Goal: Information Seeking & Learning: Check status

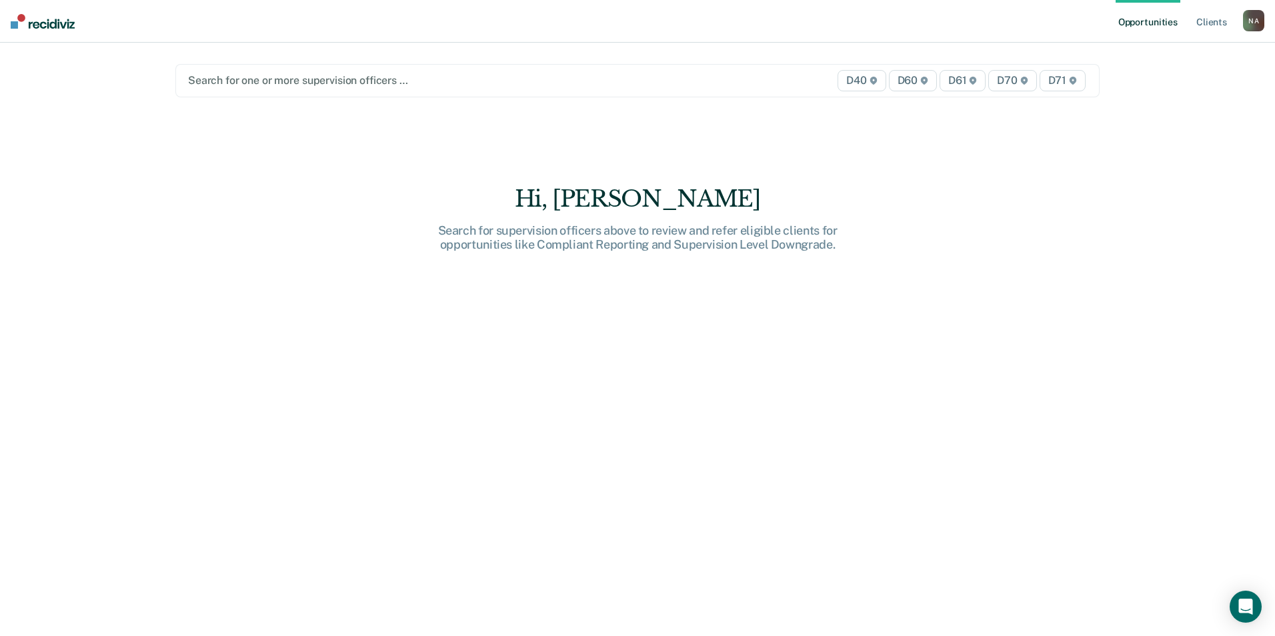
click at [987, 82] on span "D70" at bounding box center [1012, 80] width 48 height 21
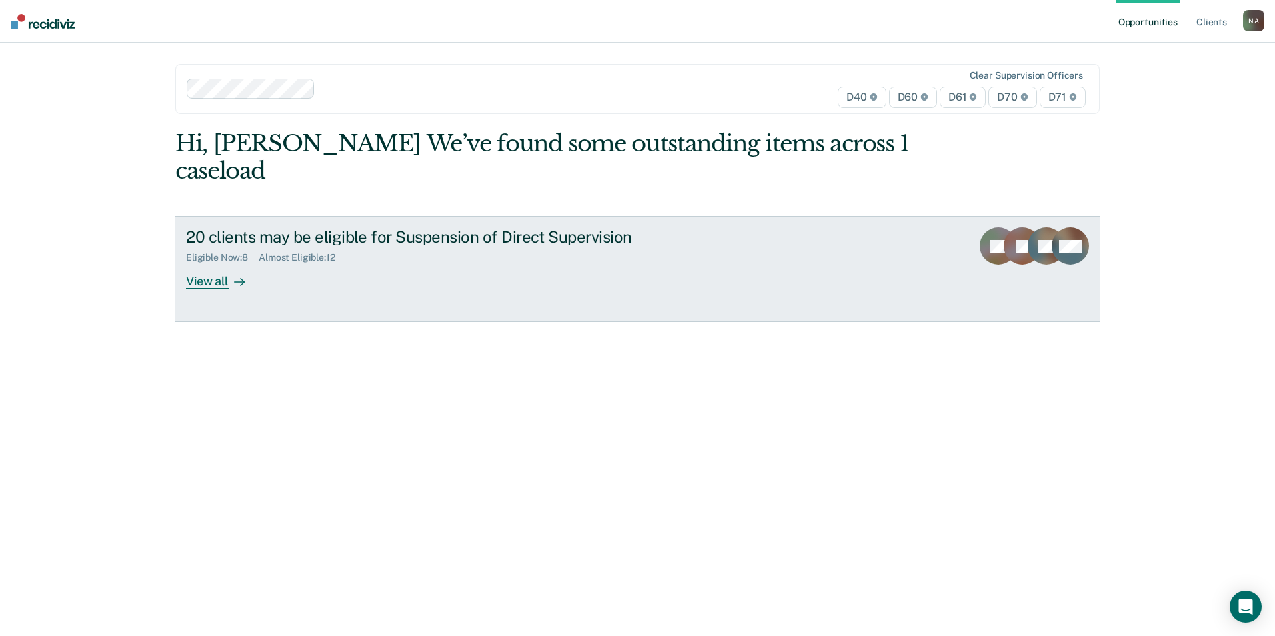
click at [214, 281] on div "View all" at bounding box center [223, 276] width 75 height 26
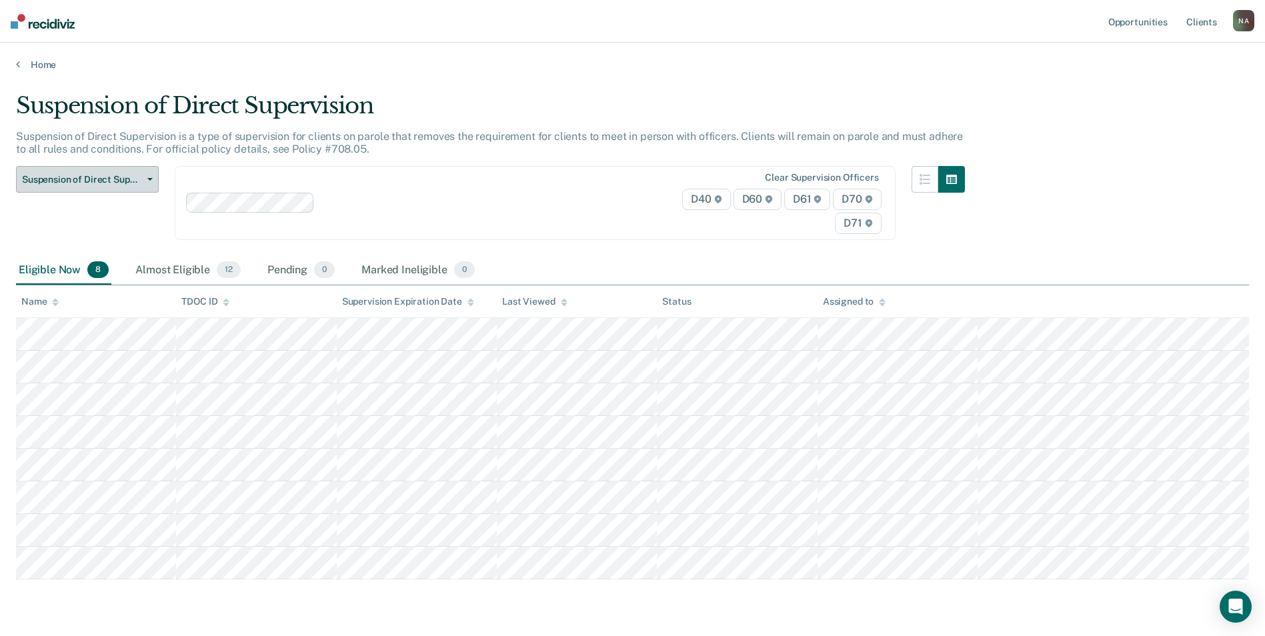
click at [149, 179] on icon "button" at bounding box center [149, 179] width 5 height 3
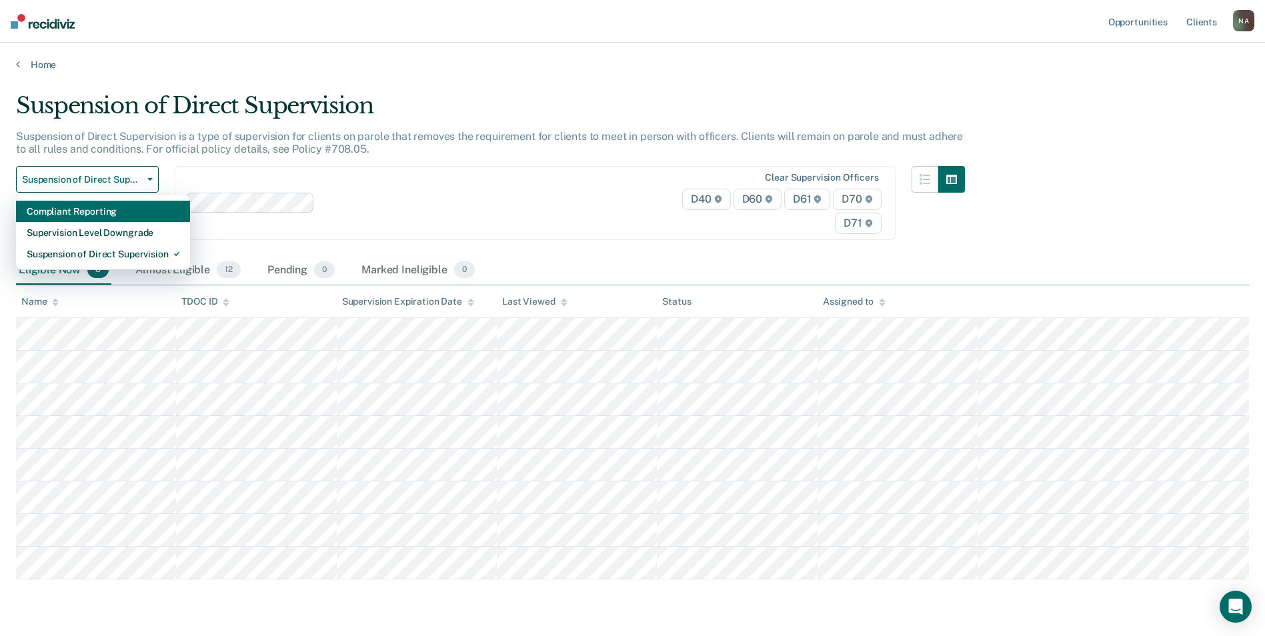
click at [114, 213] on div "Compliant Reporting" at bounding box center [103, 211] width 153 height 21
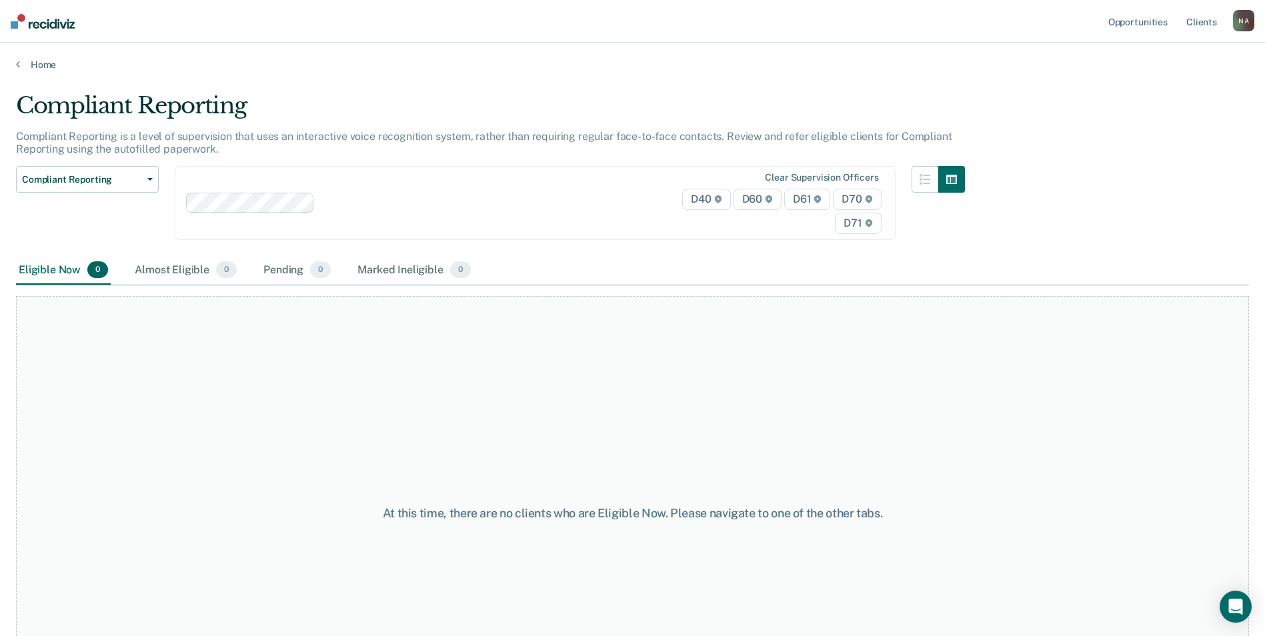
click at [865, 197] on span "D70" at bounding box center [857, 199] width 48 height 21
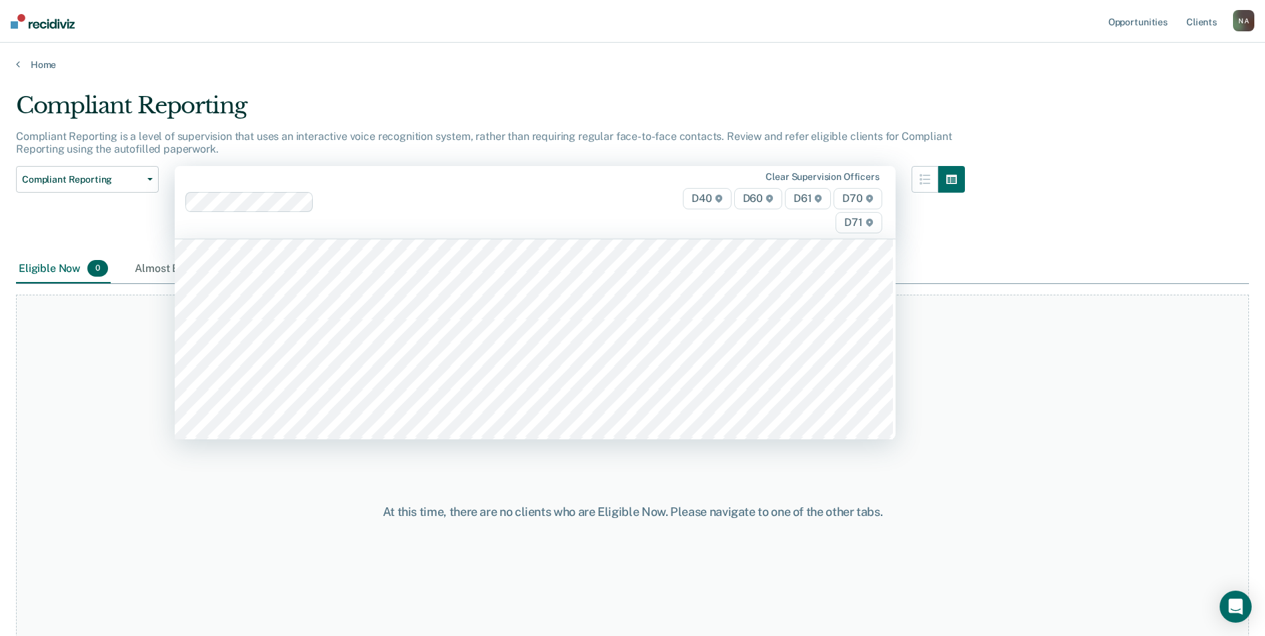
scroll to position [1667, 0]
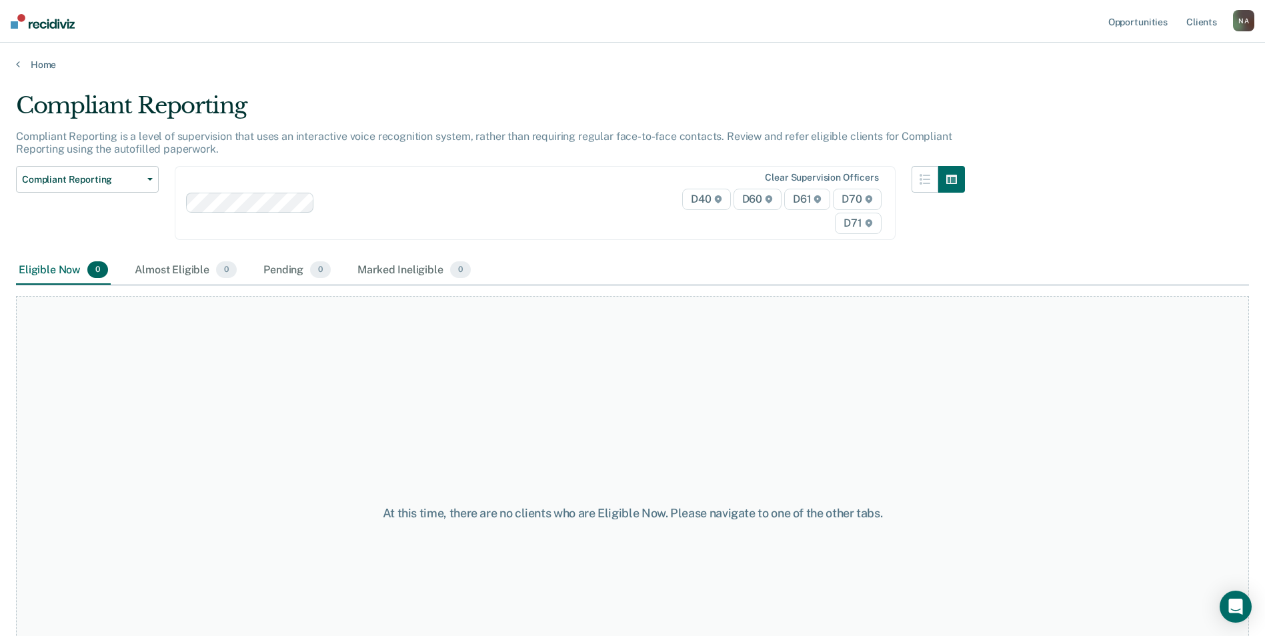
click at [987, 353] on div "At this time, there are no clients who are Eligible Now. Please navigate to one…" at bounding box center [632, 512] width 1233 height 433
click at [813, 201] on span "D61" at bounding box center [807, 199] width 46 height 21
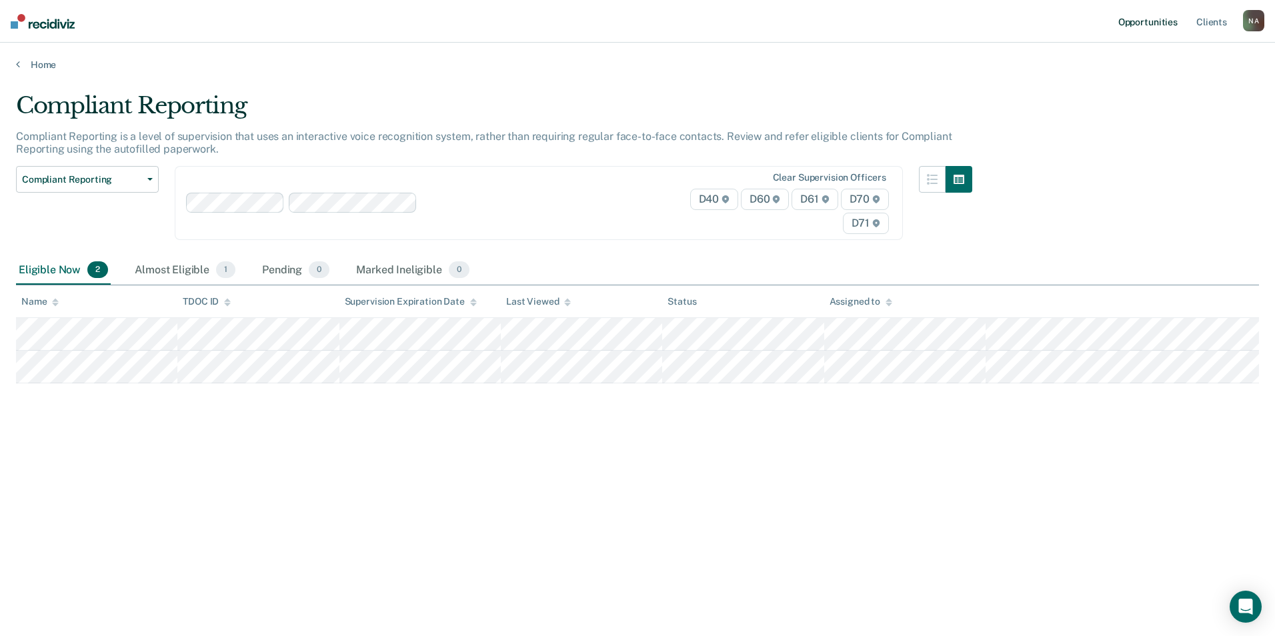
click at [987, 18] on link "Opportunities" at bounding box center [1147, 21] width 65 height 43
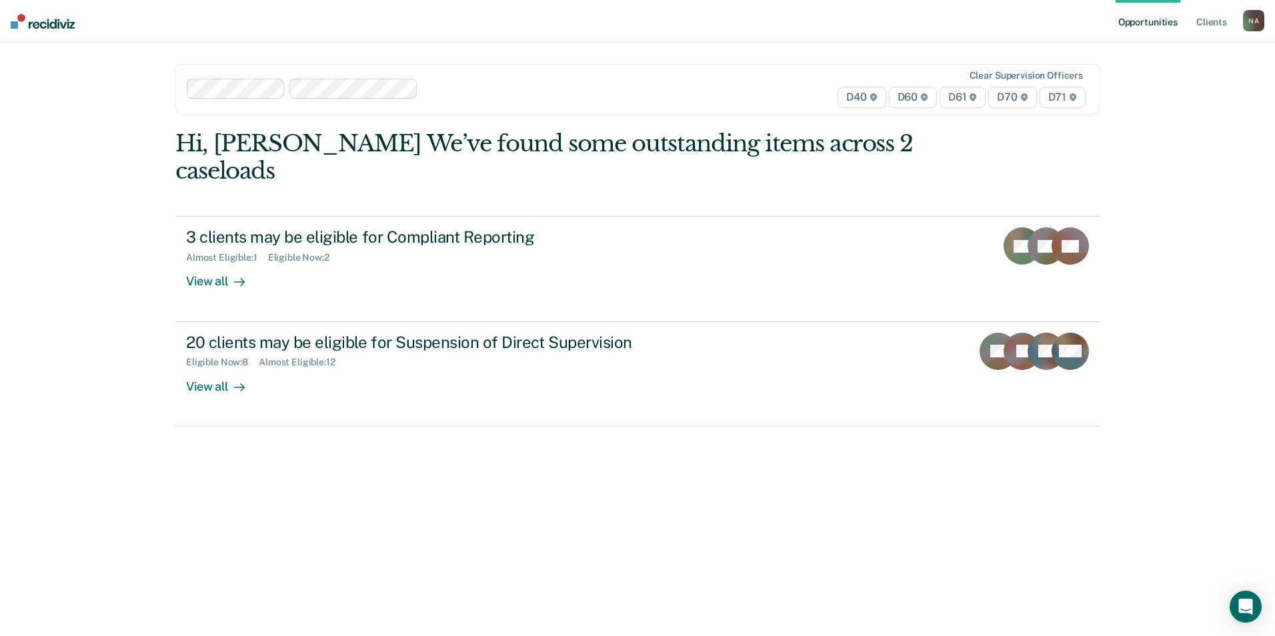
click at [987, 96] on span "D70" at bounding box center [1012, 97] width 48 height 21
drag, startPoint x: 561, startPoint y: 477, endPoint x: 554, endPoint y: 465, distance: 14.3
click at [561, 477] on div "Hi, [PERSON_NAME] We’ve found some outstanding items across 2 caseloads 3 clien…" at bounding box center [637, 373] width 924 height 487
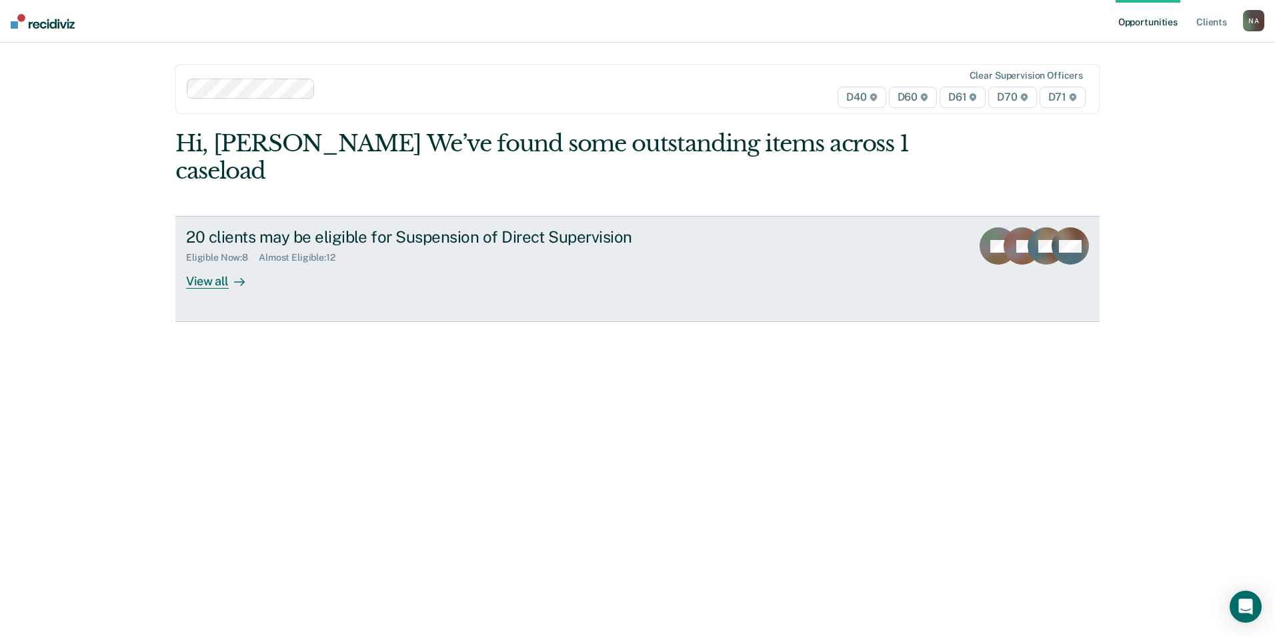
click at [210, 279] on div "View all" at bounding box center [223, 276] width 75 height 26
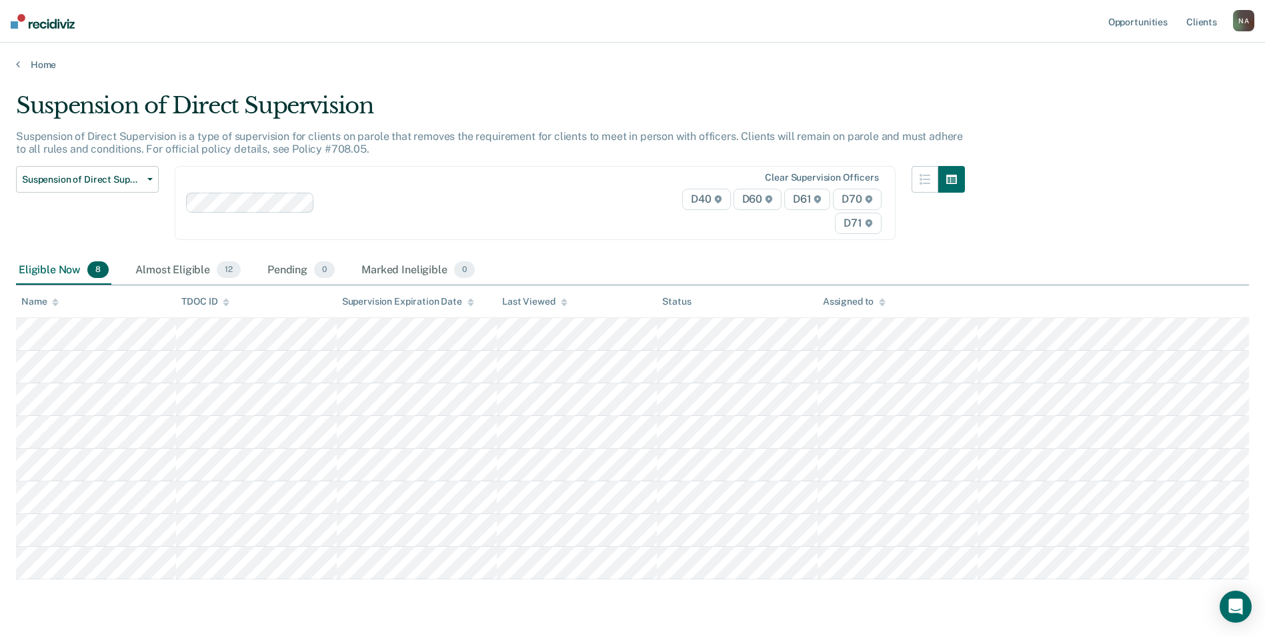
click at [867, 201] on span "D70" at bounding box center [857, 199] width 48 height 21
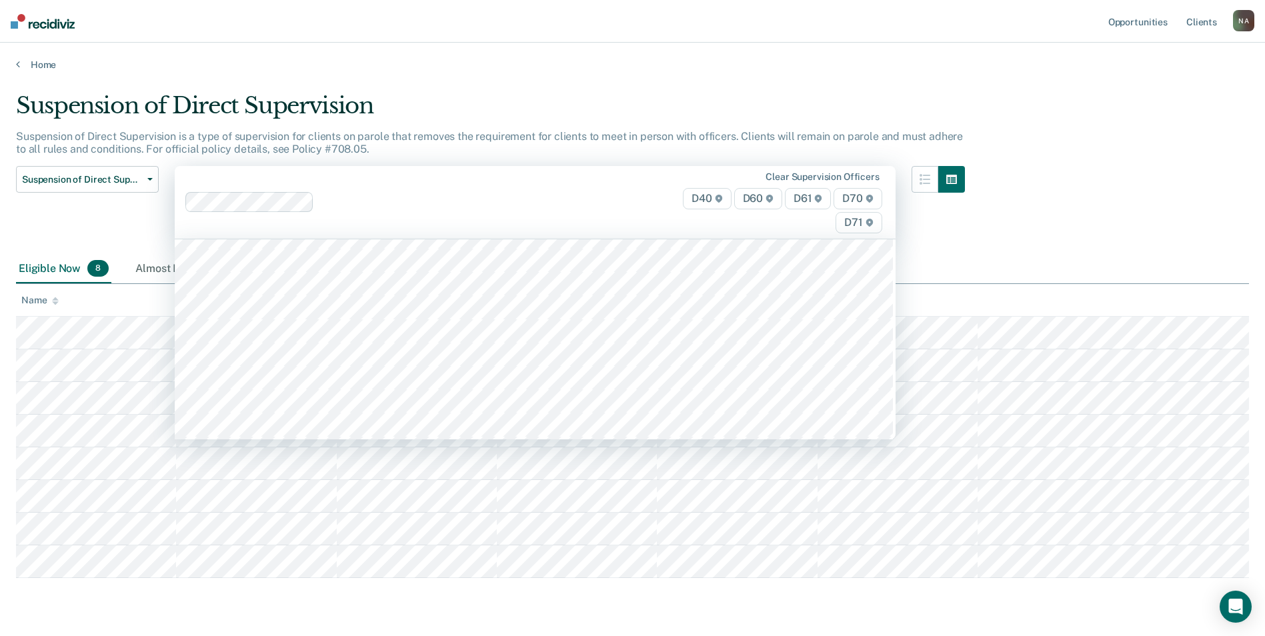
scroll to position [4800, 0]
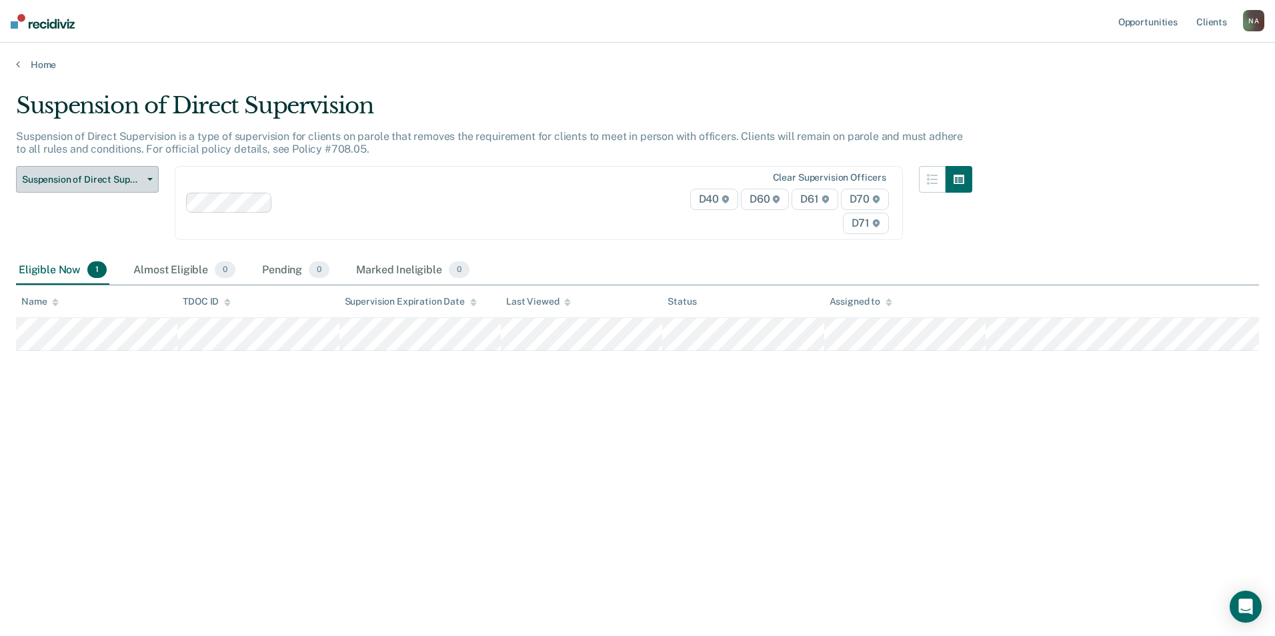
click at [145, 177] on button "Suspension of Direct Supervision" at bounding box center [87, 179] width 143 height 27
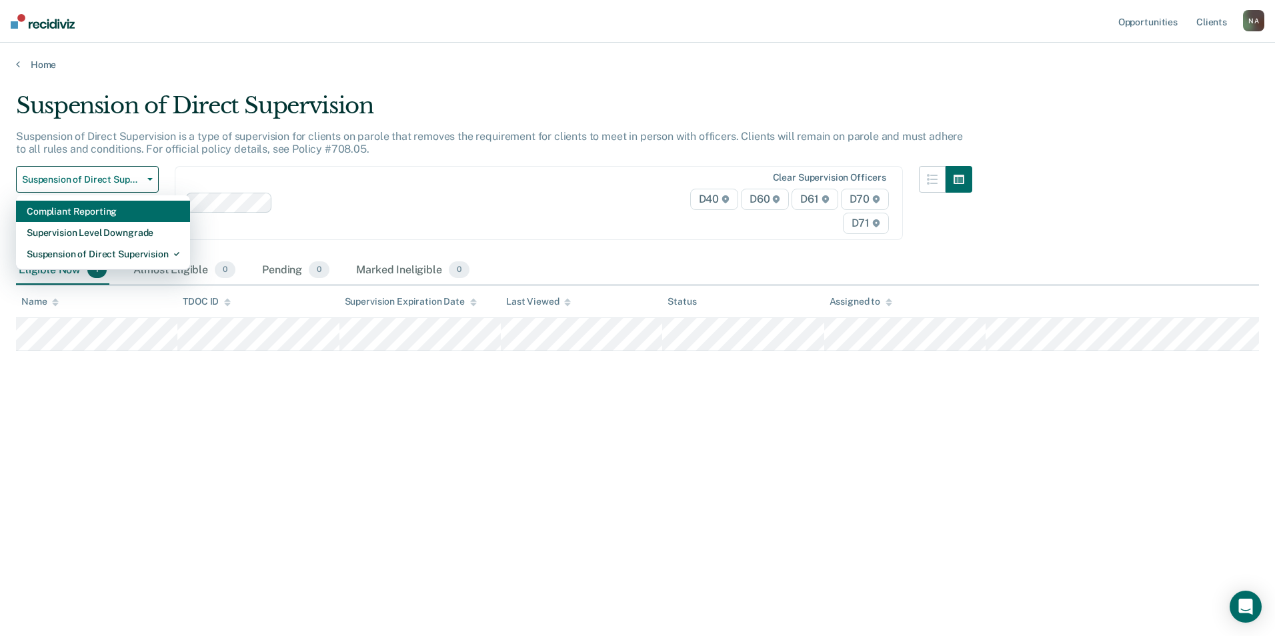
click at [92, 213] on div "Compliant Reporting" at bounding box center [103, 211] width 153 height 21
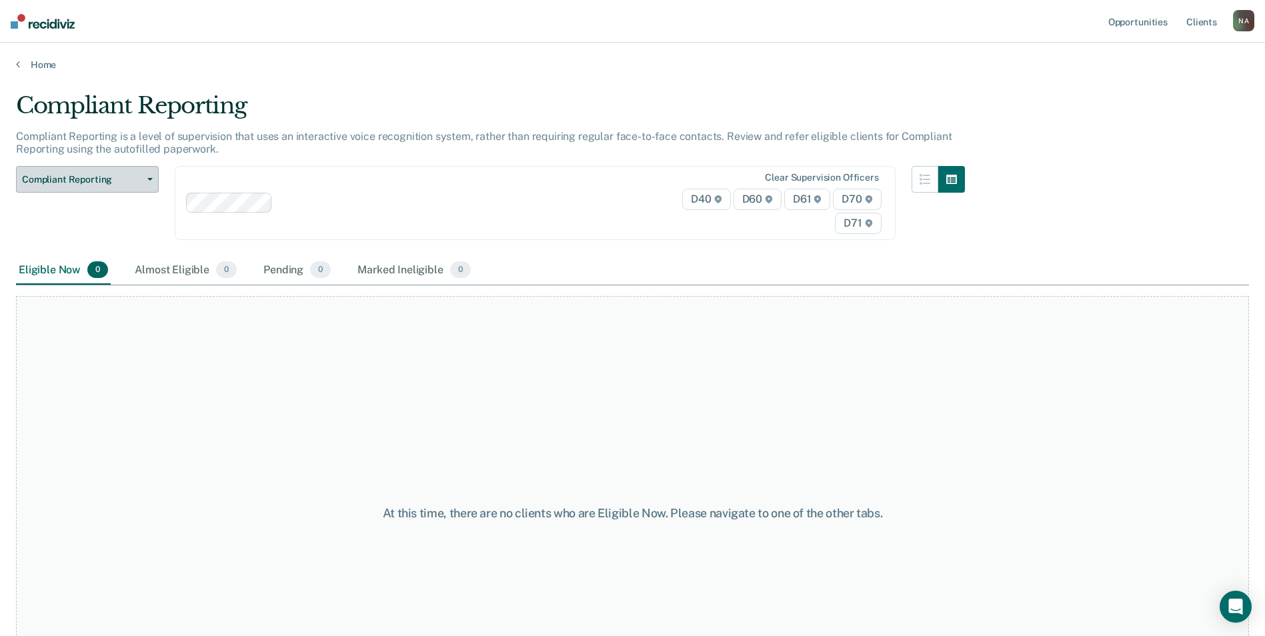
click at [145, 178] on span "button" at bounding box center [147, 179] width 11 height 3
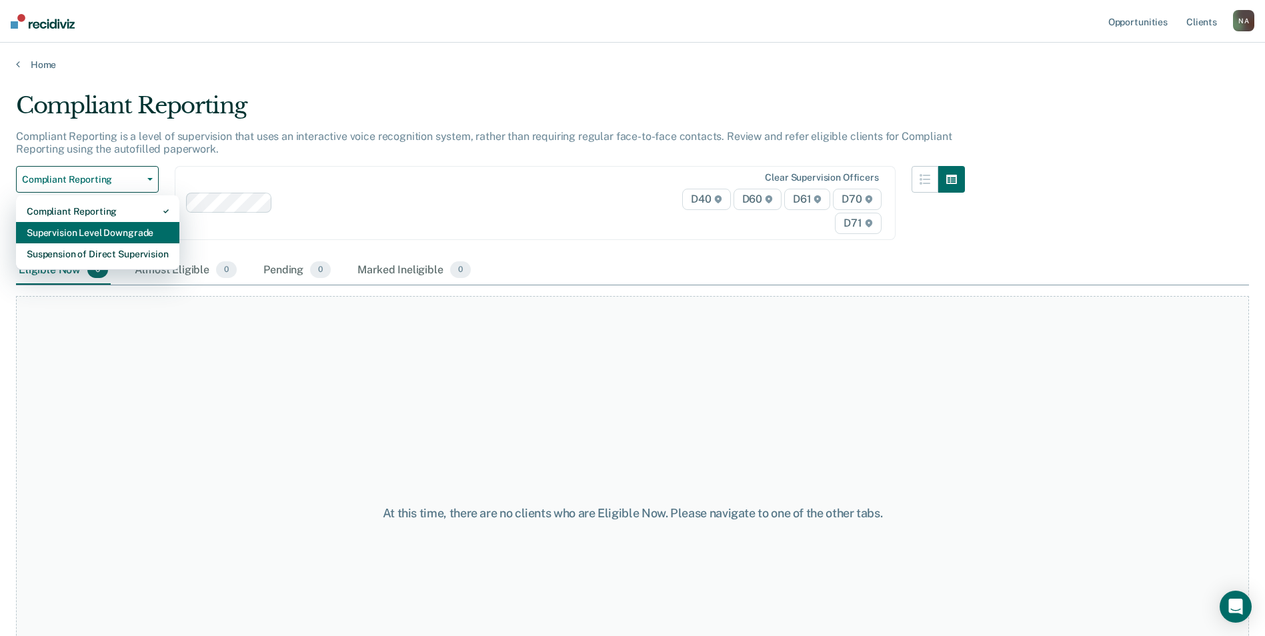
click at [109, 229] on div "Supervision Level Downgrade" at bounding box center [98, 232] width 142 height 21
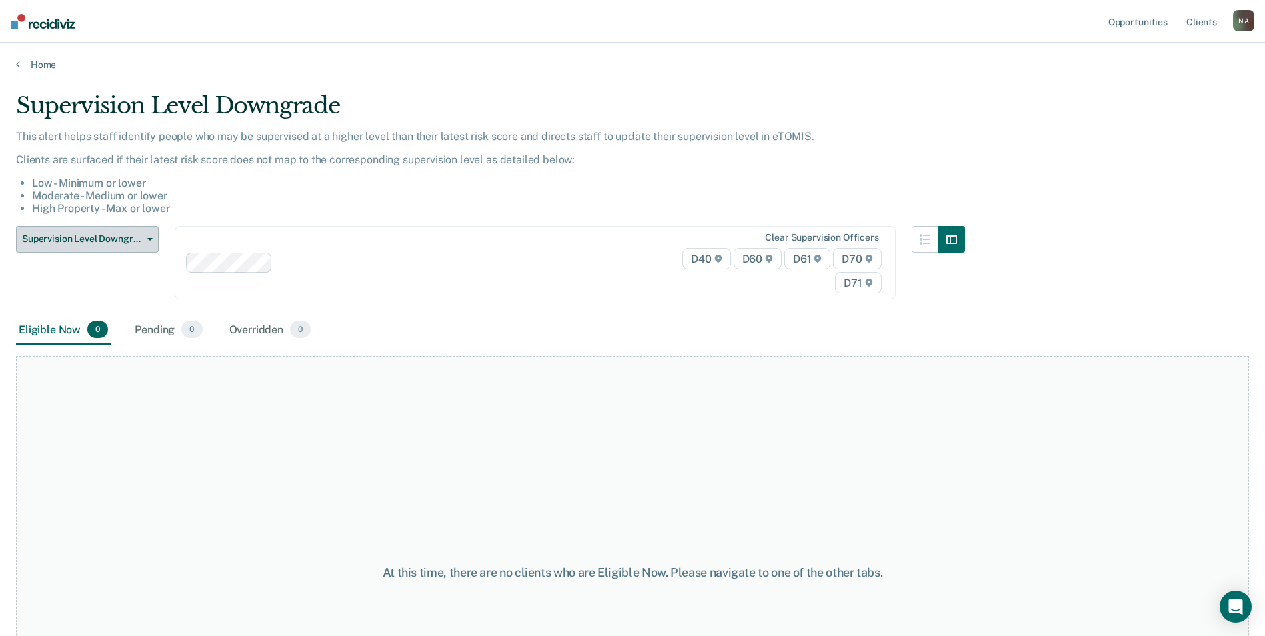
click at [124, 236] on span "Supervision Level Downgrade" at bounding box center [82, 238] width 120 height 11
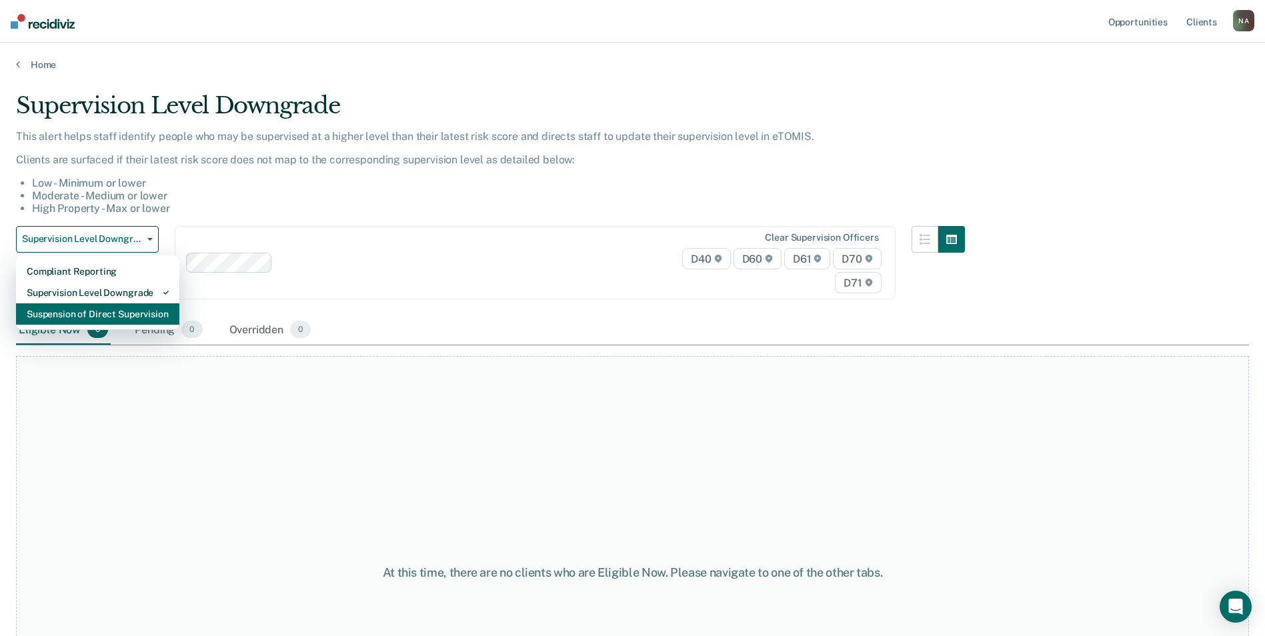
click at [113, 315] on div "Suspension of Direct Supervision" at bounding box center [98, 313] width 142 height 21
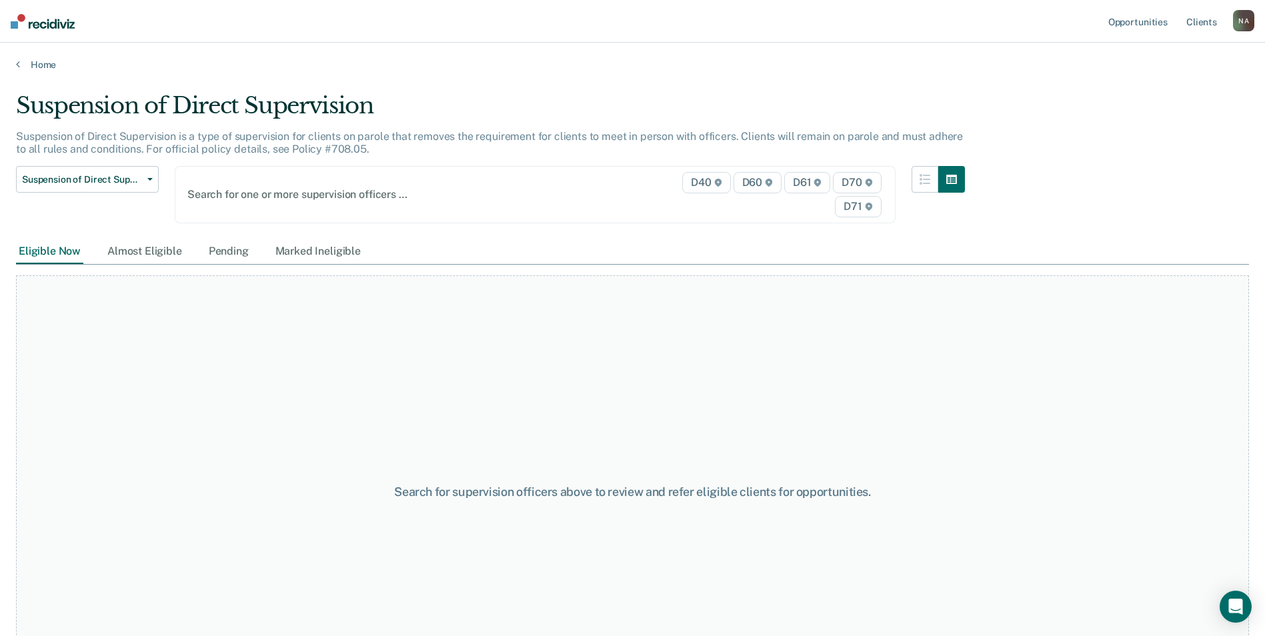
click at [869, 176] on span "D70" at bounding box center [857, 182] width 48 height 21
click at [871, 203] on span "D71" at bounding box center [858, 206] width 46 height 21
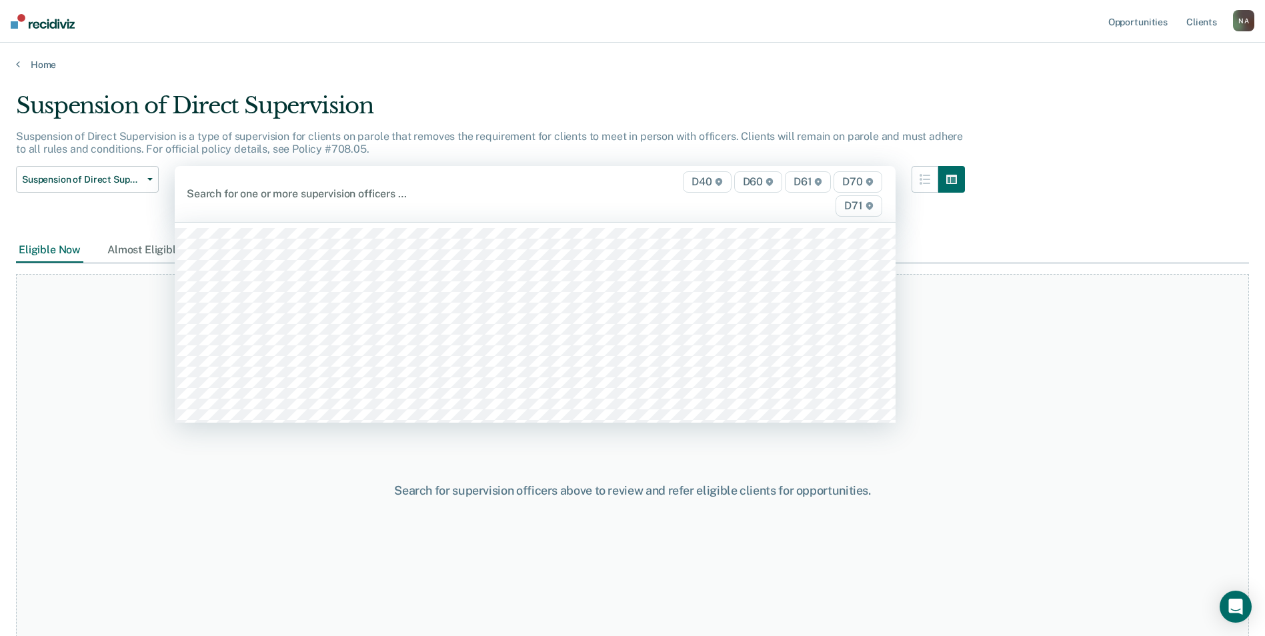
click at [871, 203] on span "D71" at bounding box center [858, 205] width 46 height 21
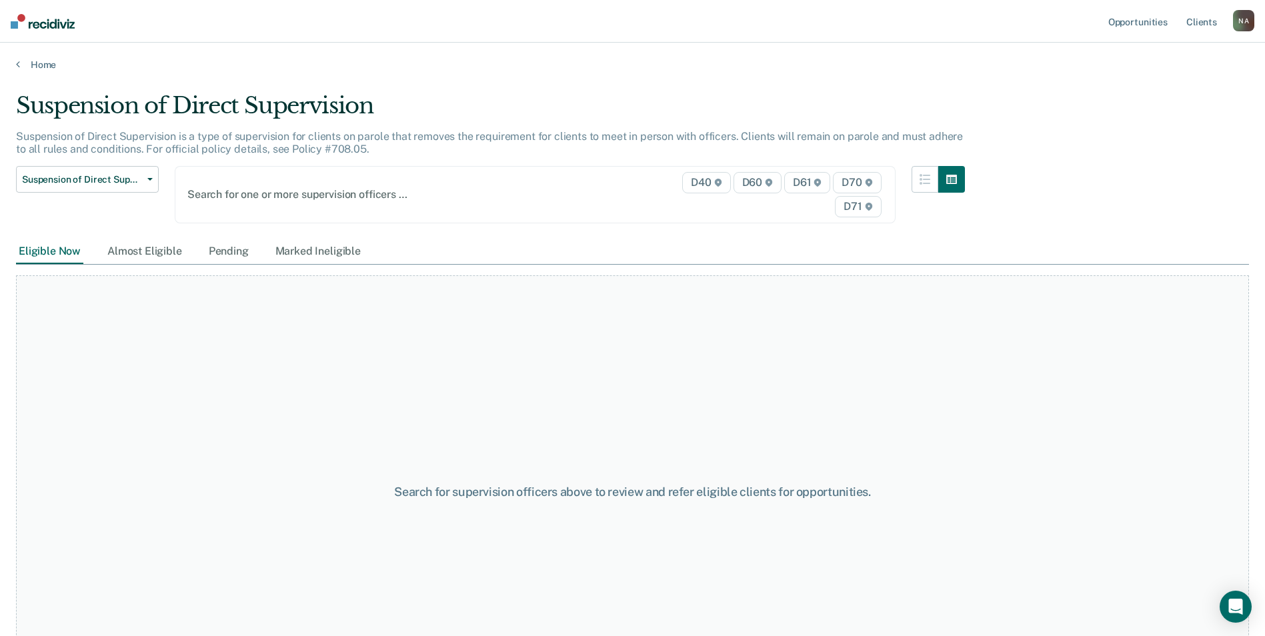
click at [869, 203] on span "D71" at bounding box center [858, 206] width 46 height 21
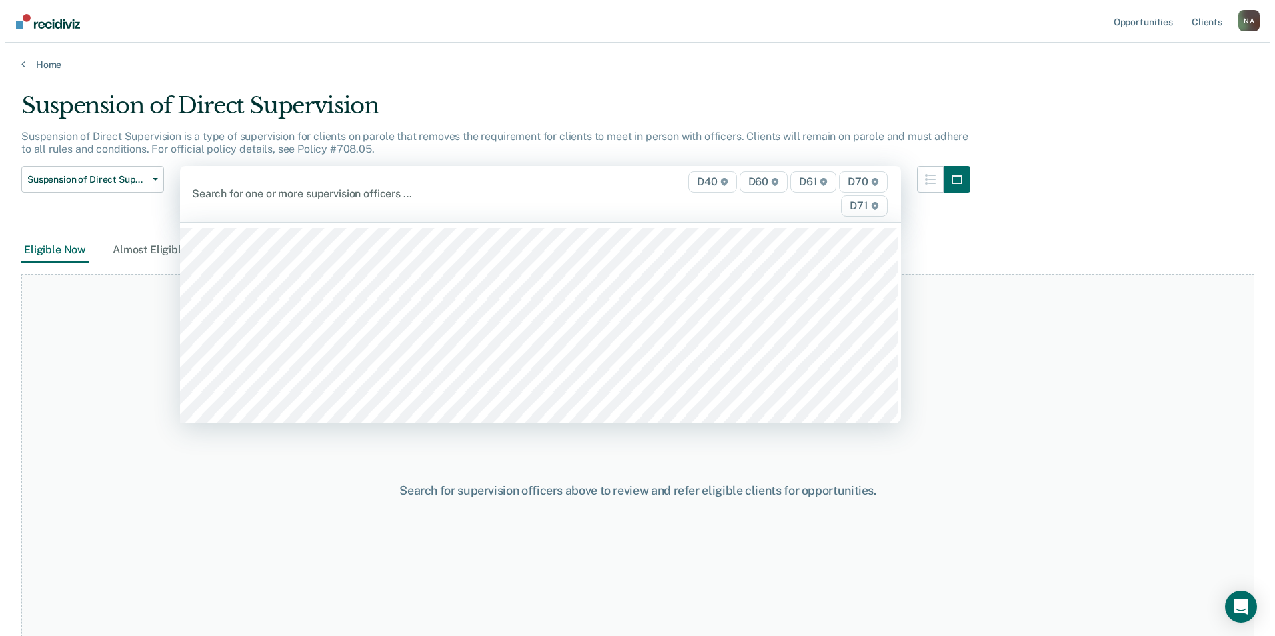
scroll to position [67, 0]
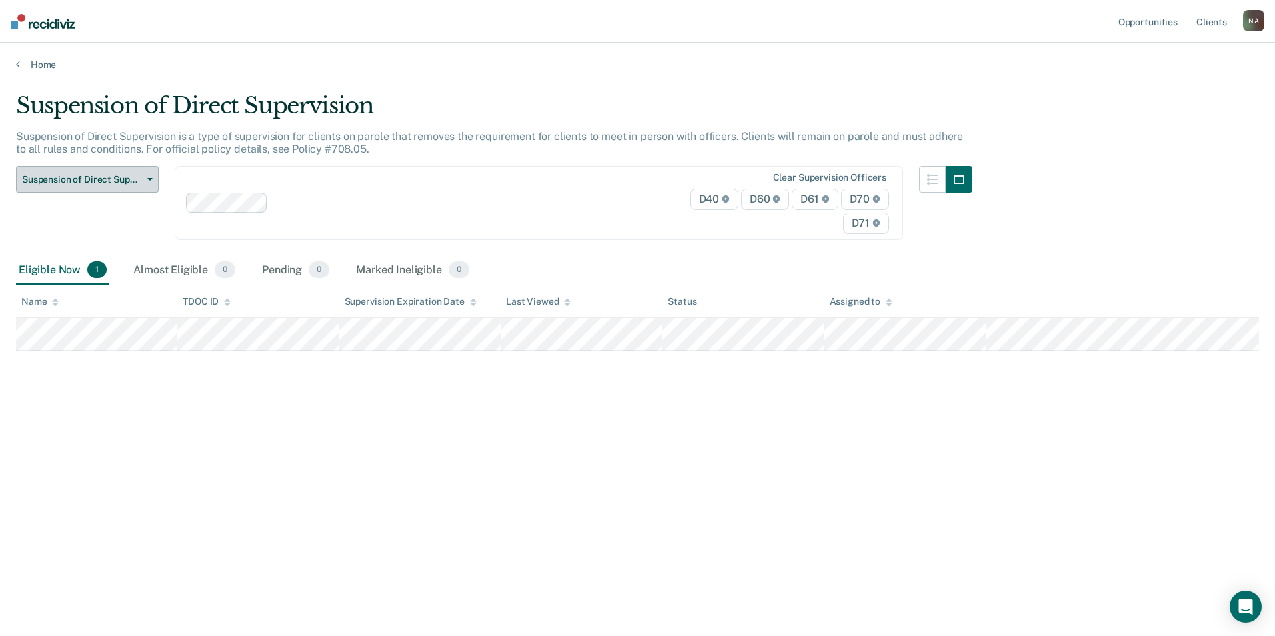
click at [149, 179] on icon "button" at bounding box center [149, 179] width 5 height 3
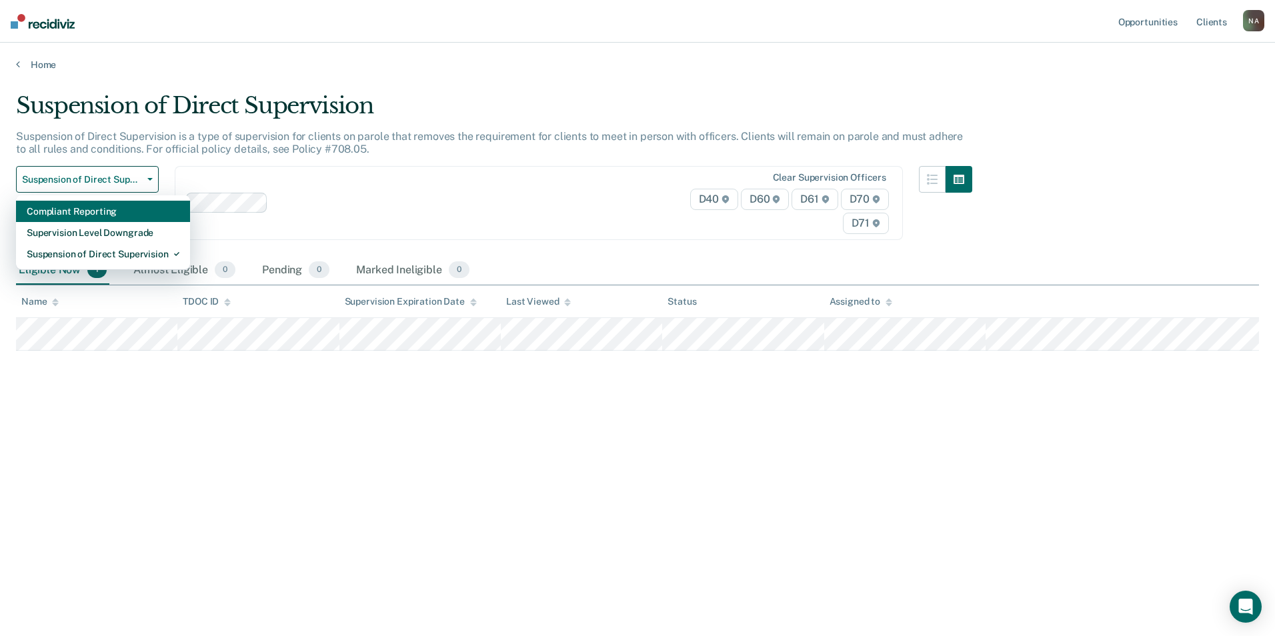
click at [113, 212] on div "Compliant Reporting" at bounding box center [103, 211] width 153 height 21
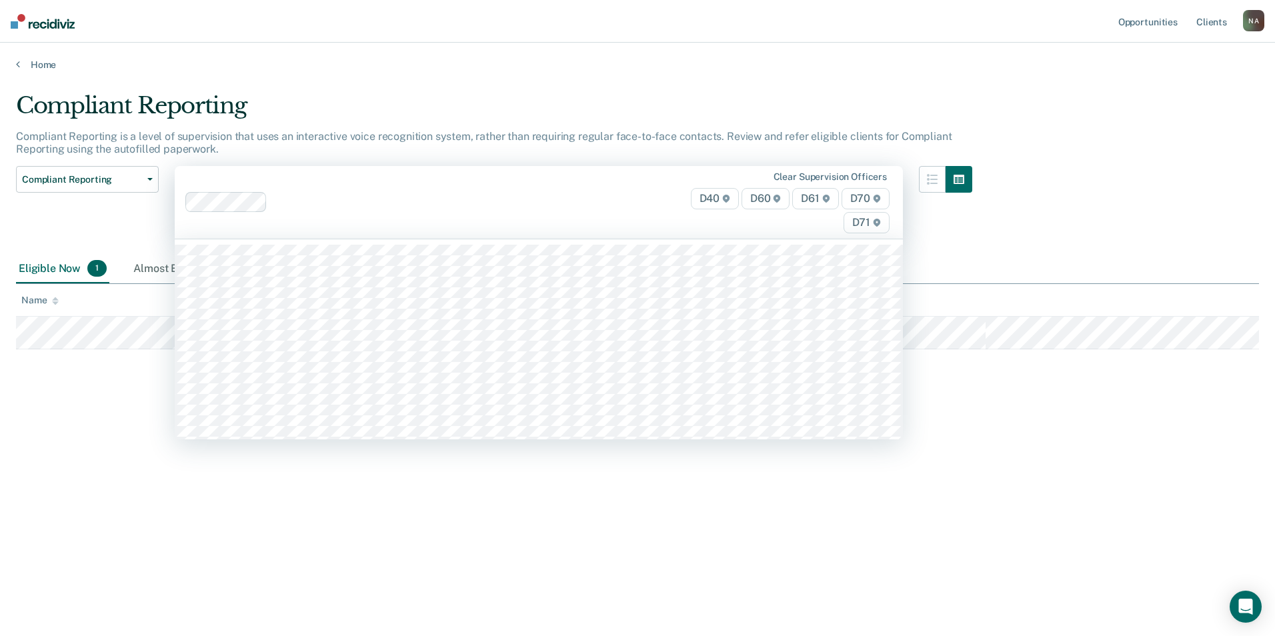
click at [877, 224] on icon at bounding box center [876, 223] width 7 height 8
click at [877, 223] on icon at bounding box center [876, 223] width 7 height 8
click at [873, 223] on icon at bounding box center [877, 223] width 8 height 8
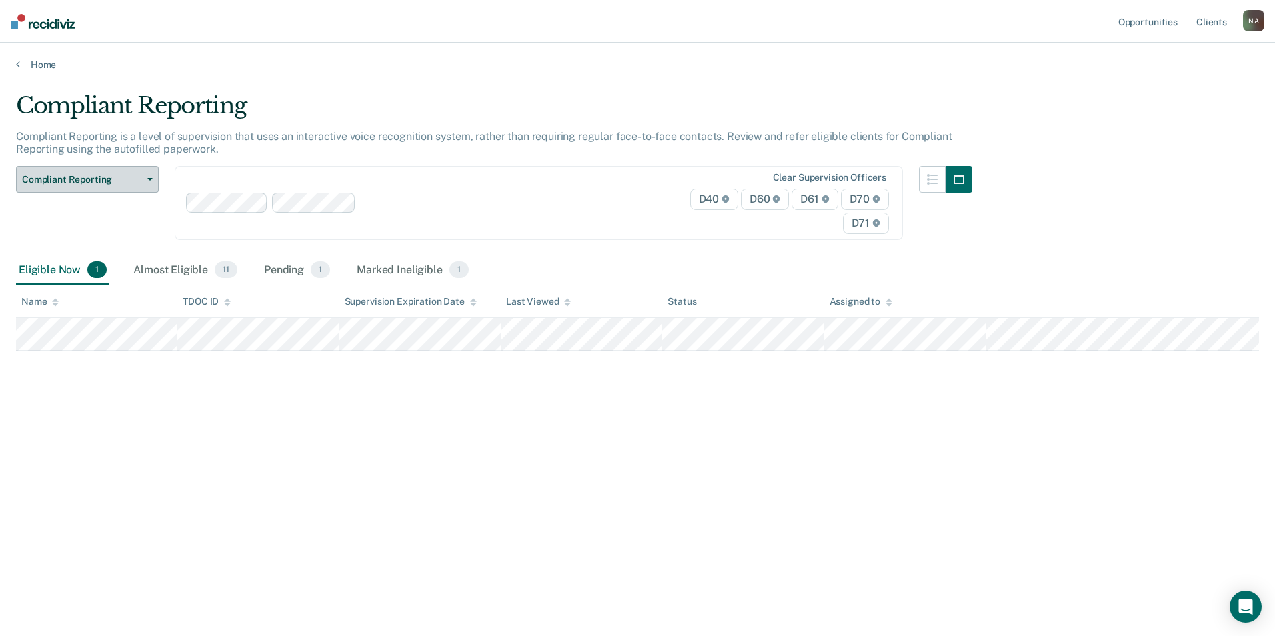
click at [149, 178] on icon "button" at bounding box center [149, 179] width 5 height 3
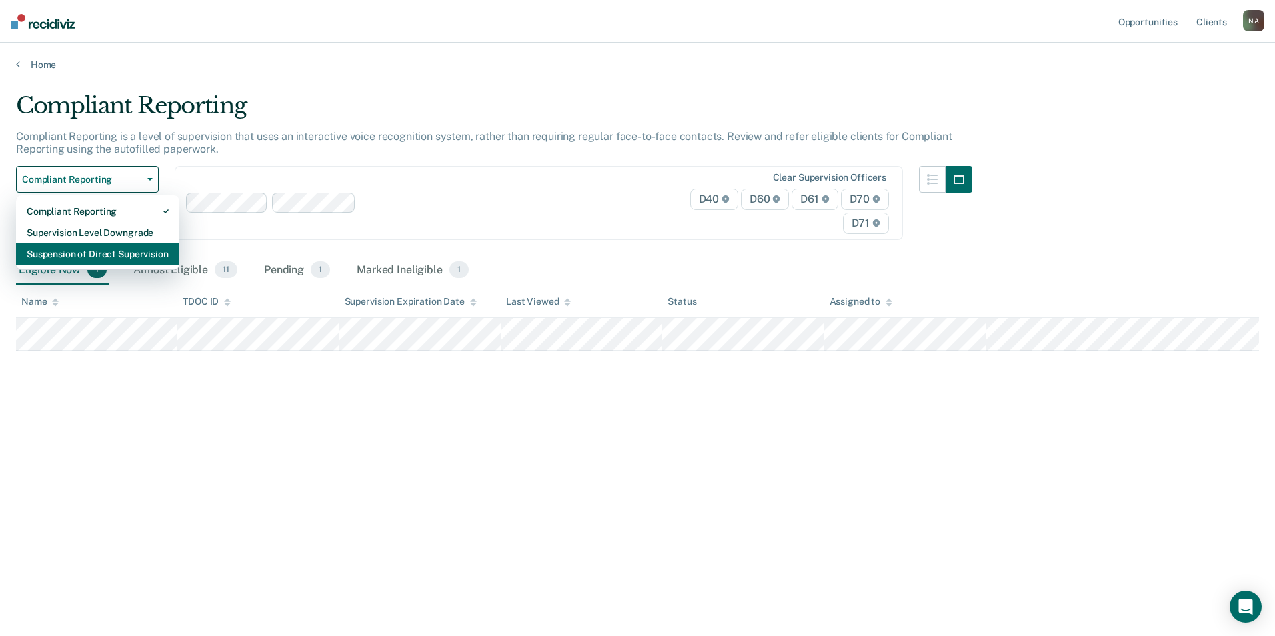
click at [117, 252] on div "Suspension of Direct Supervision" at bounding box center [98, 253] width 142 height 21
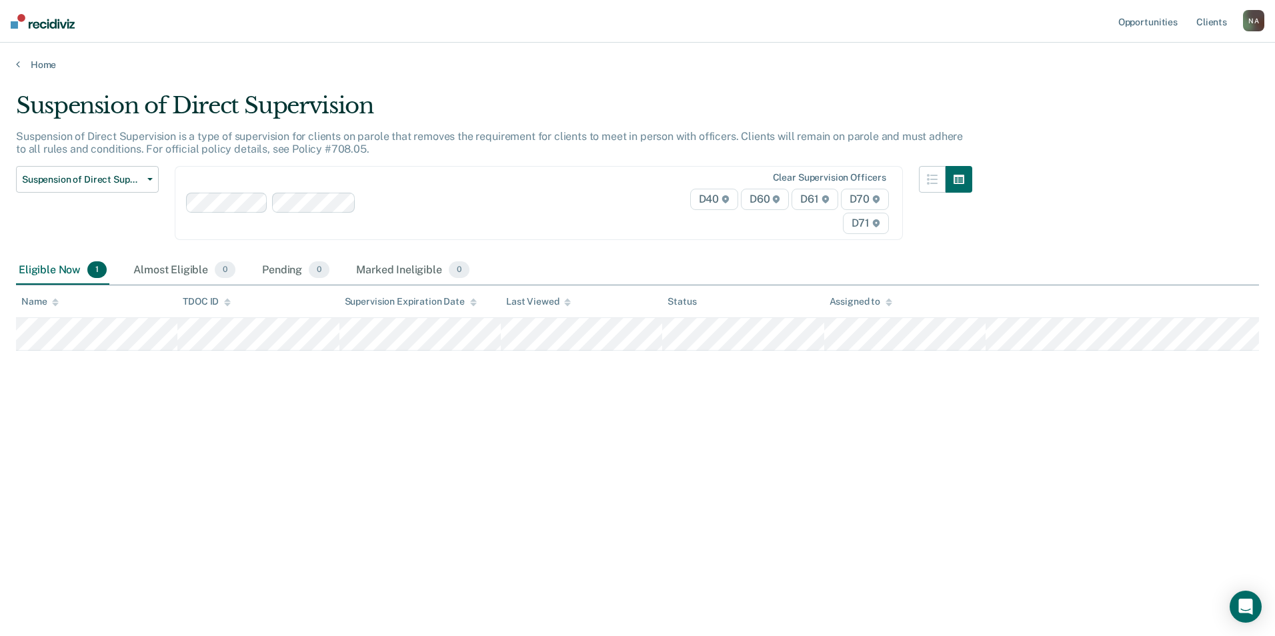
click at [870, 195] on span "D70" at bounding box center [865, 199] width 48 height 21
click at [151, 175] on button "Suspension of Direct Supervision" at bounding box center [87, 179] width 143 height 27
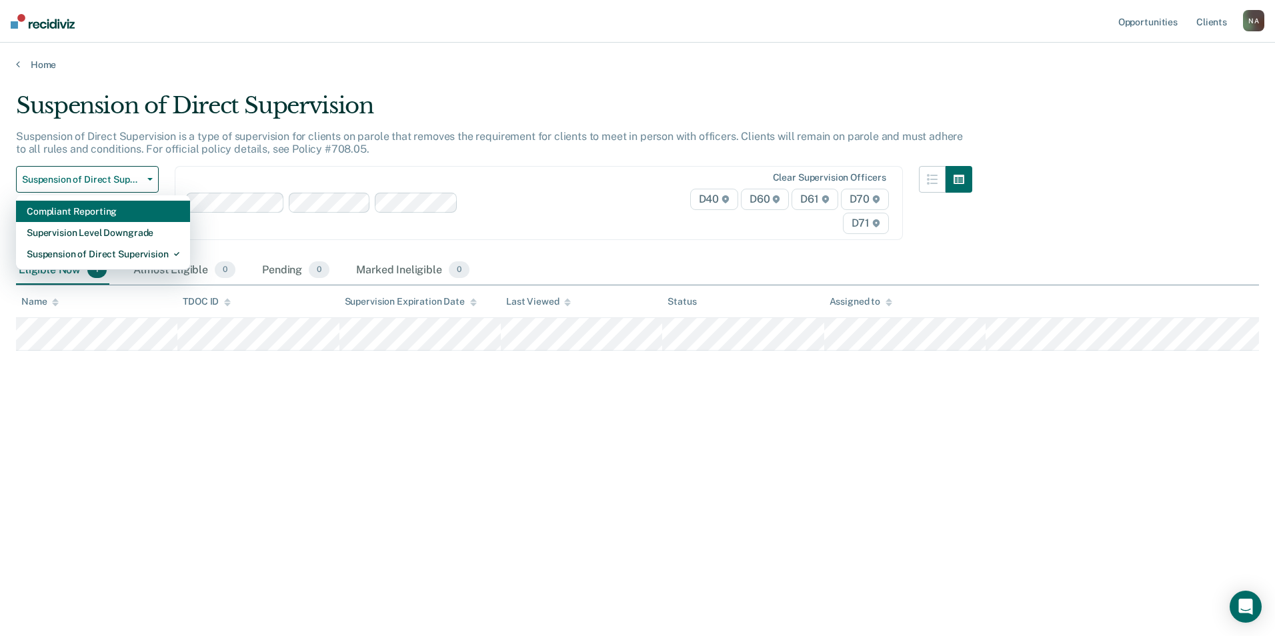
click at [114, 213] on div "Compliant Reporting" at bounding box center [103, 211] width 153 height 21
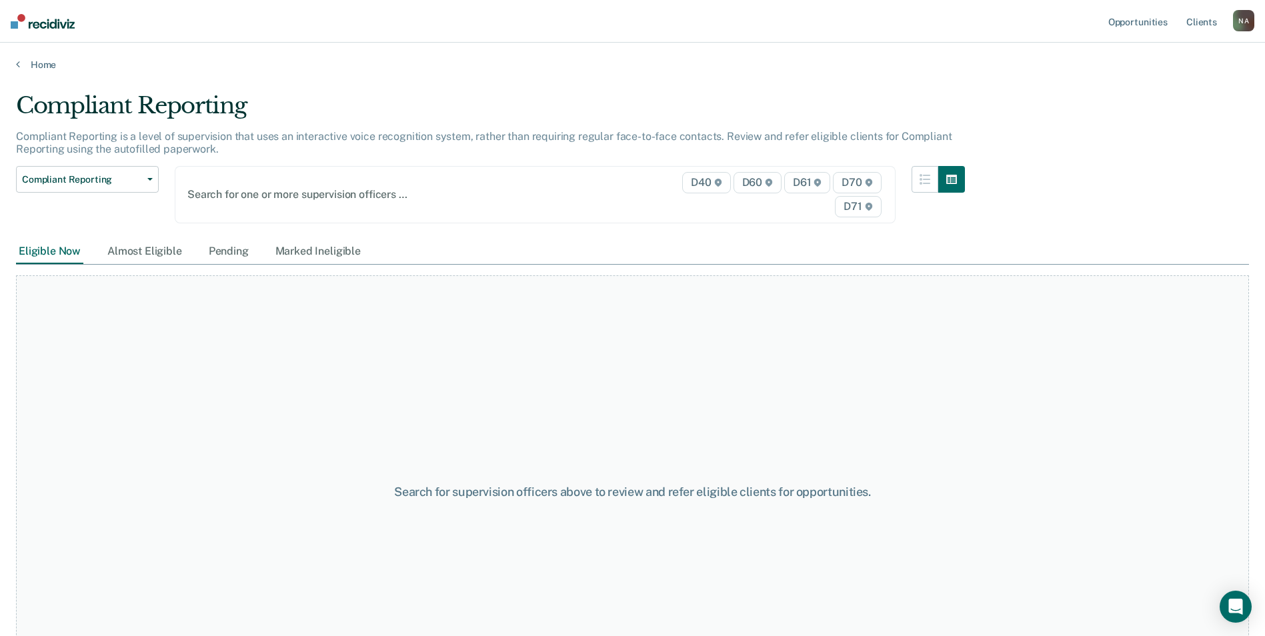
click at [863, 208] on span "D71" at bounding box center [858, 206] width 46 height 21
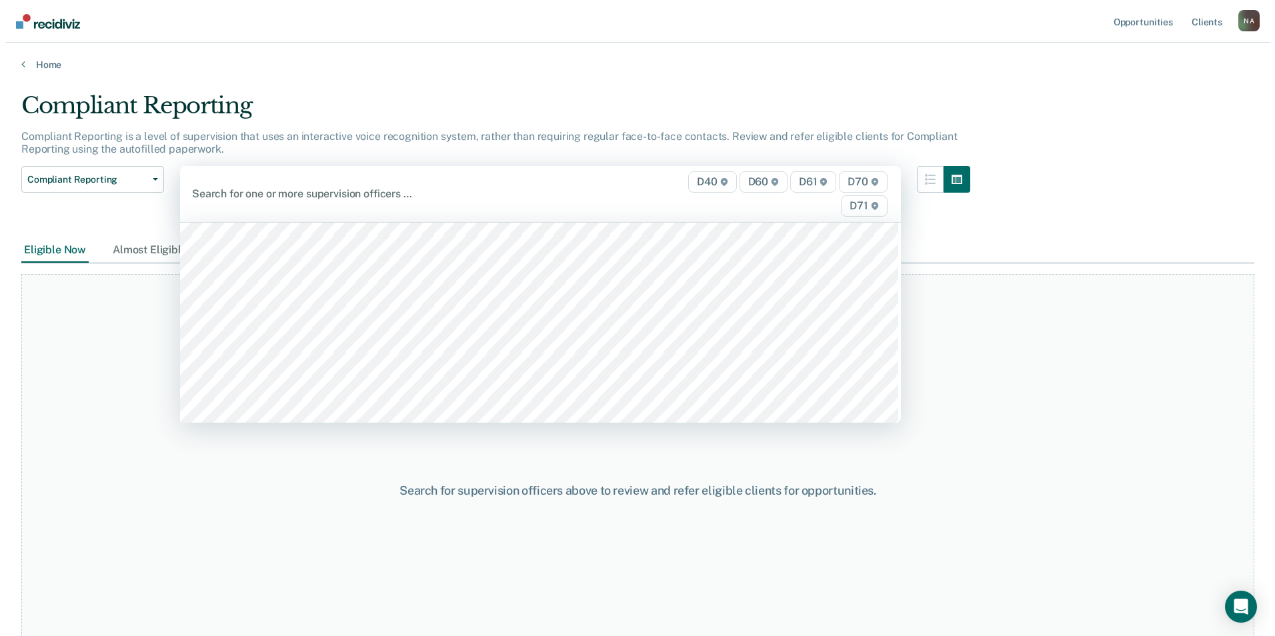
scroll to position [600, 0]
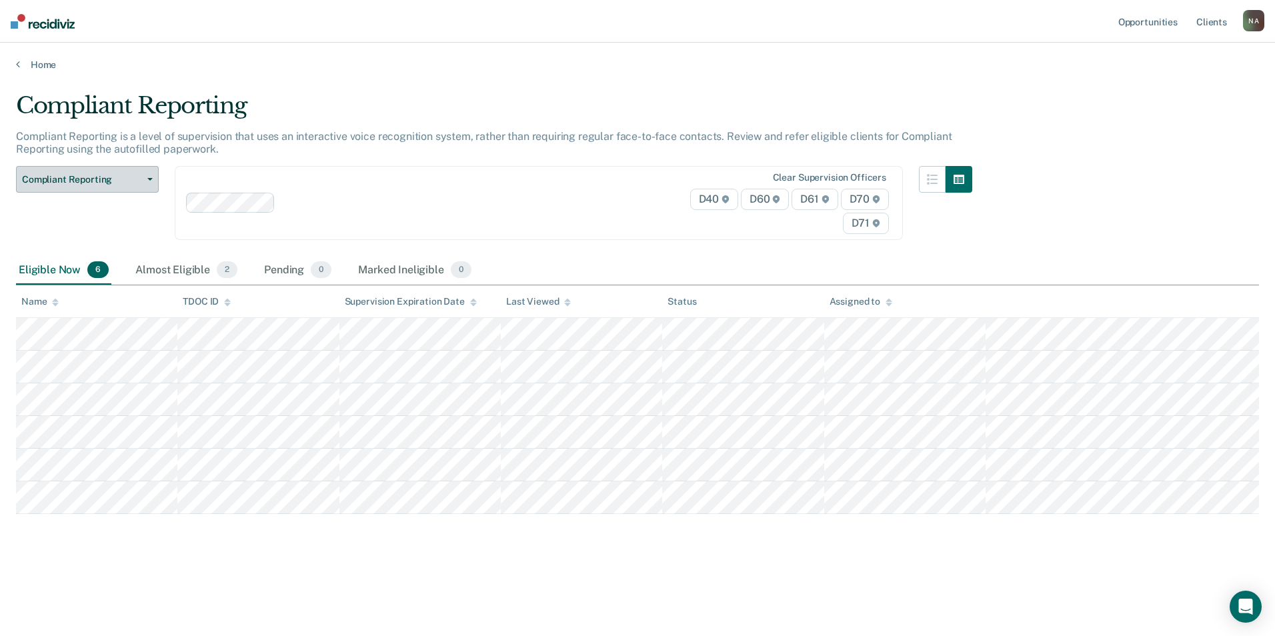
click at [148, 180] on icon "button" at bounding box center [149, 179] width 5 height 3
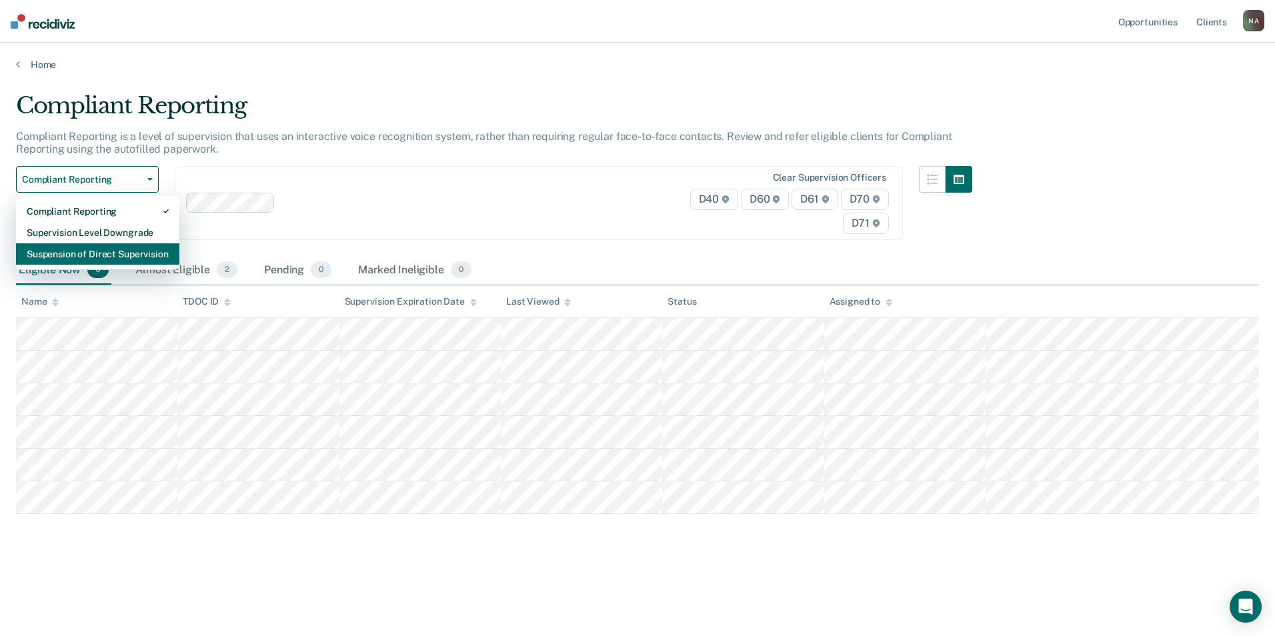
click at [115, 249] on div "Suspension of Direct Supervision" at bounding box center [98, 253] width 142 height 21
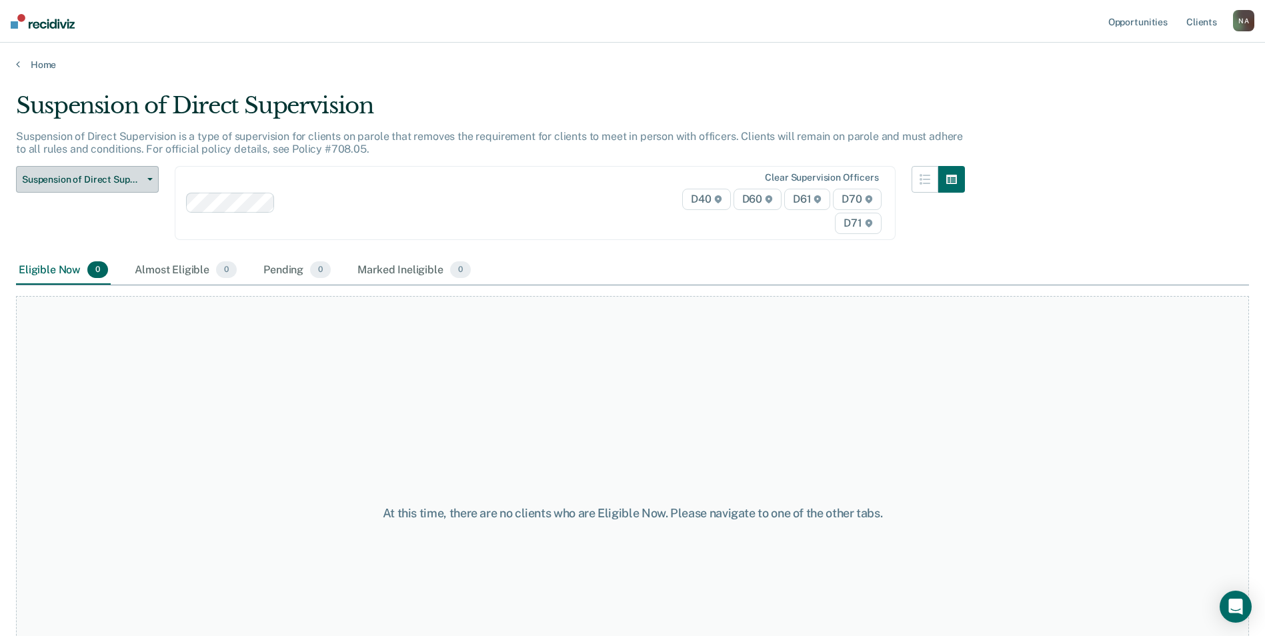
click at [152, 180] on icon "button" at bounding box center [149, 179] width 5 height 3
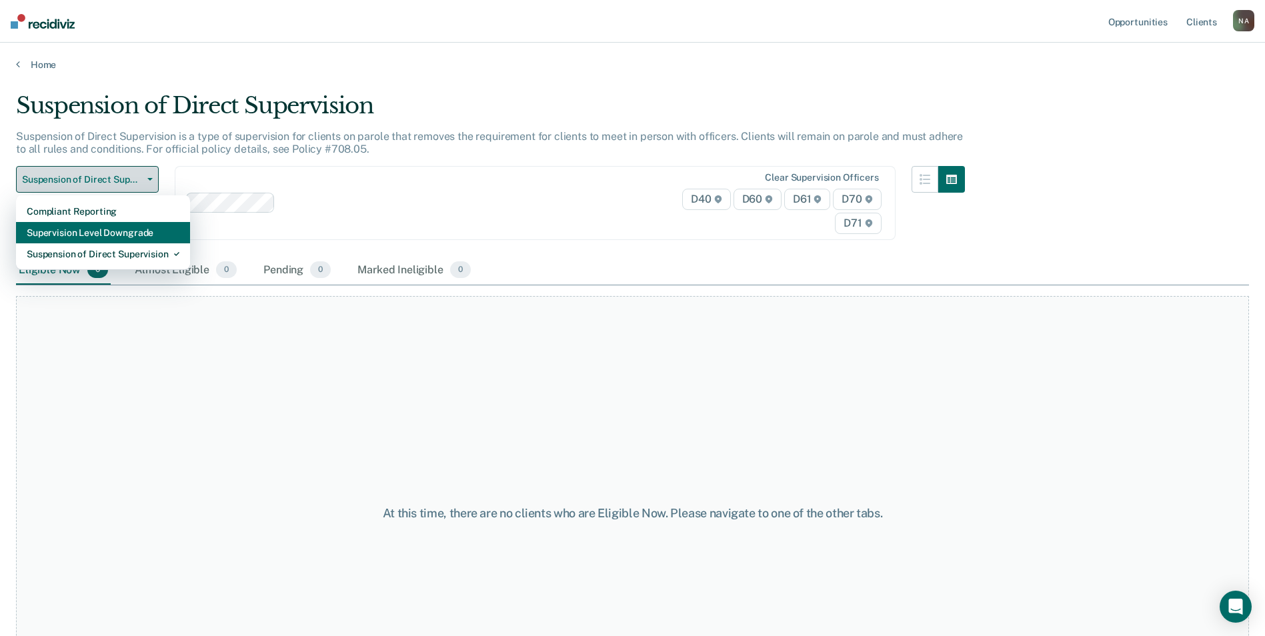
click at [131, 227] on div "Supervision Level Downgrade" at bounding box center [103, 232] width 153 height 21
